Goal: Check status: Check status

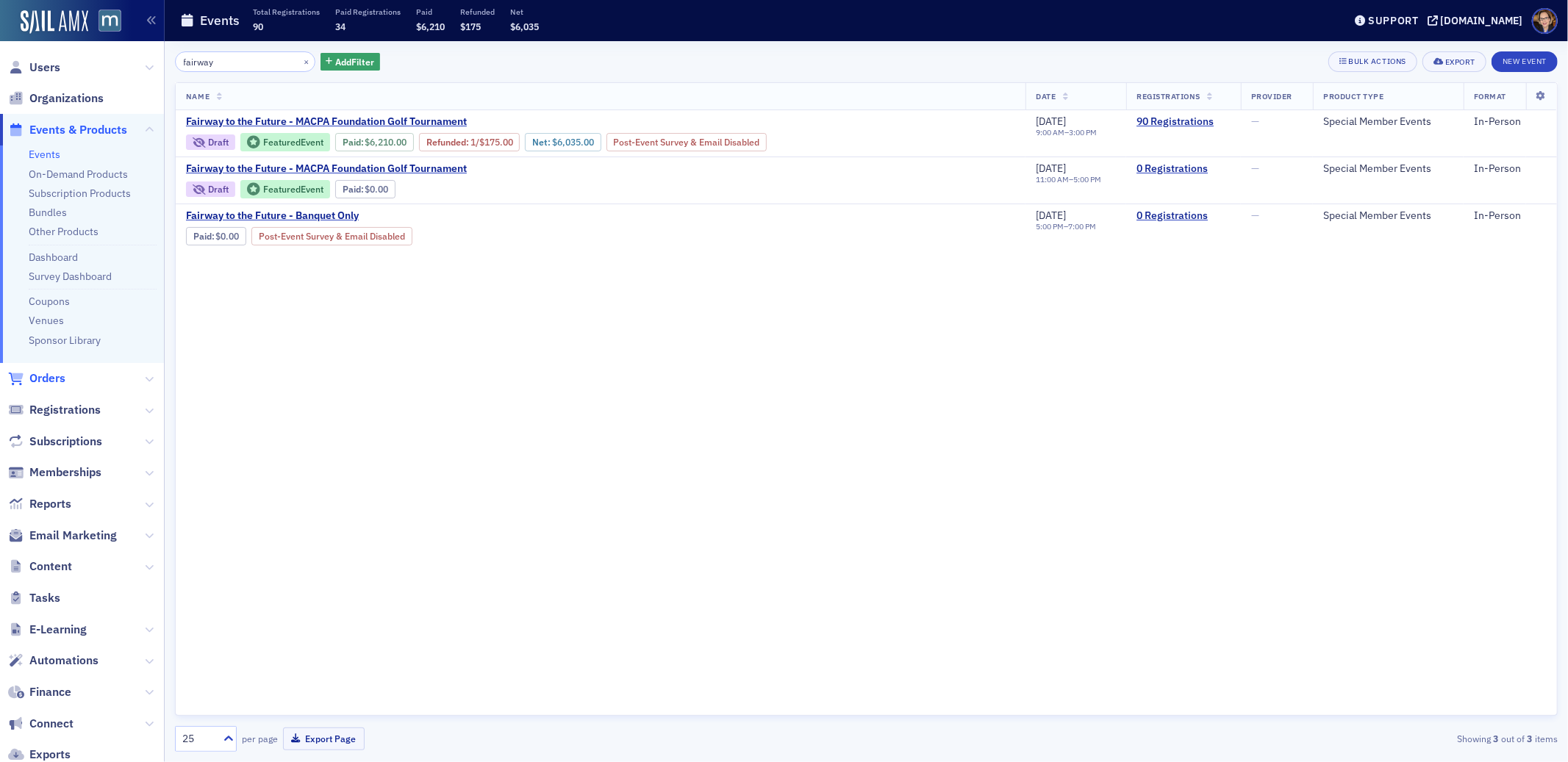
click at [55, 381] on span "Orders" at bounding box center [47, 378] width 36 height 16
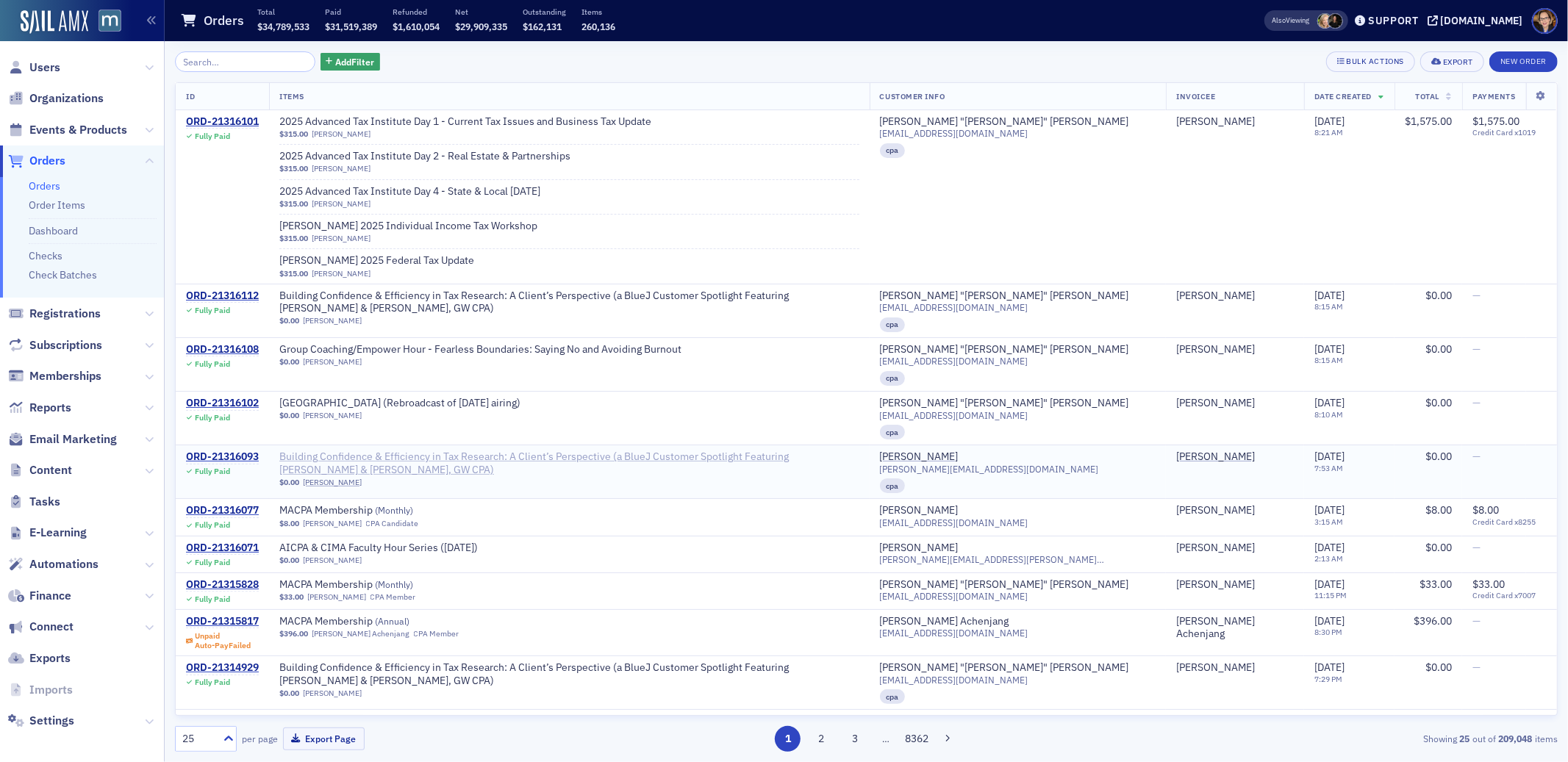
click at [458, 451] on span "Building Confidence & Efficiency in Tax Research: A Client’s Perspective (a Blu…" at bounding box center [569, 464] width 580 height 26
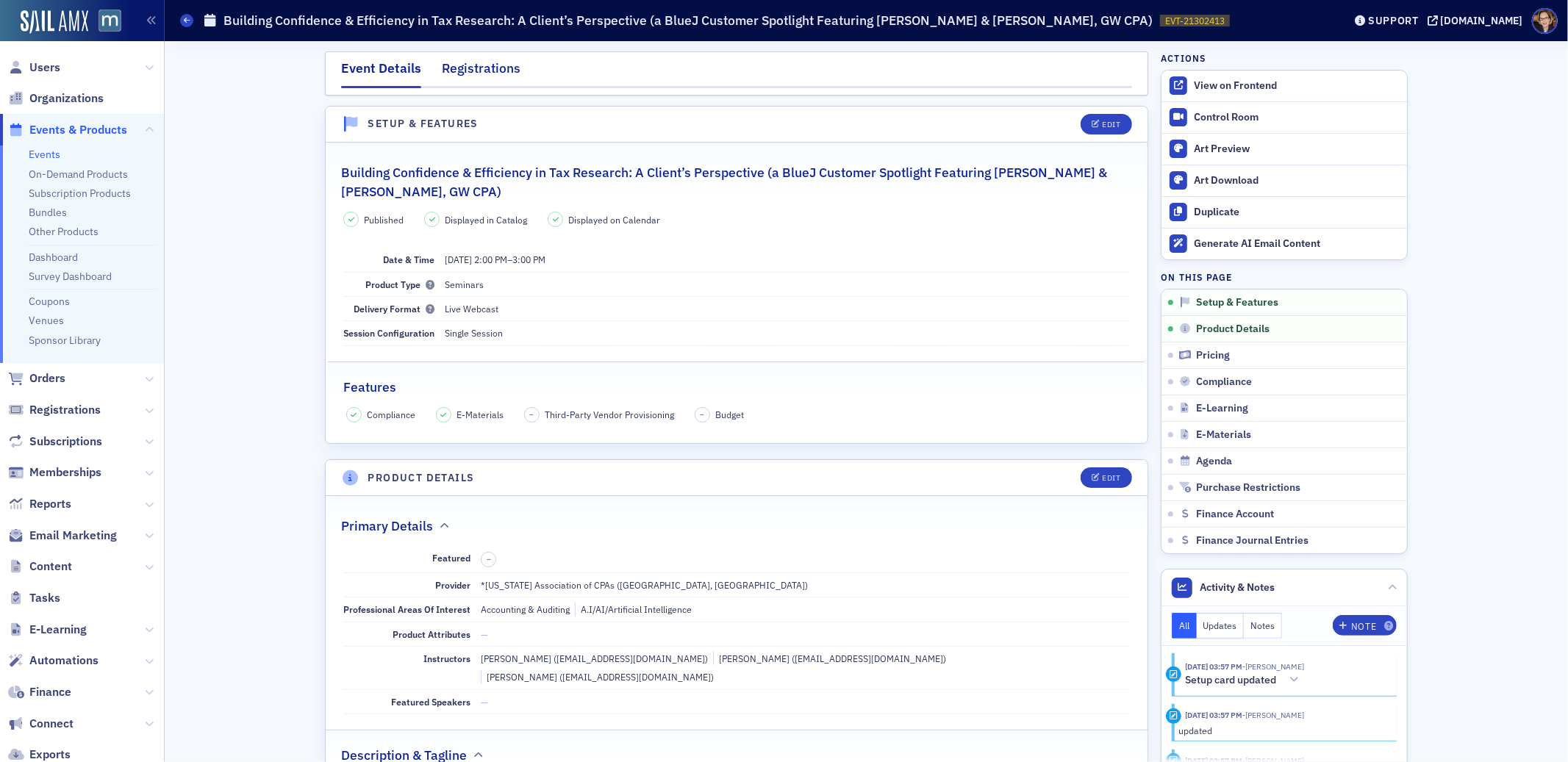
click at [459, 76] on div "Registrations" at bounding box center [481, 72] width 78 height 27
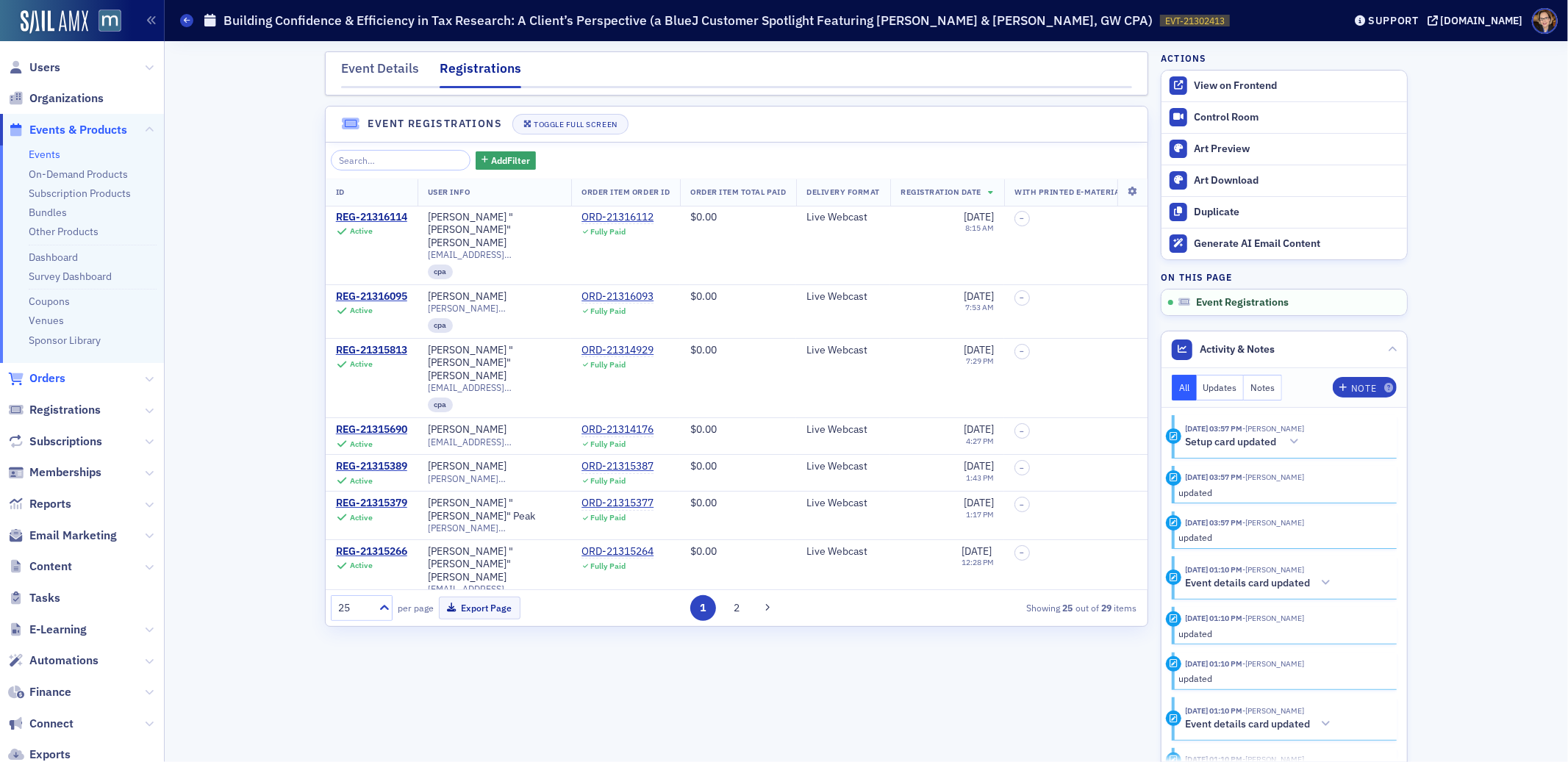
click at [48, 377] on span "Orders" at bounding box center [47, 378] width 36 height 16
